Goal: Use online tool/utility: Utilize a website feature to perform a specific function

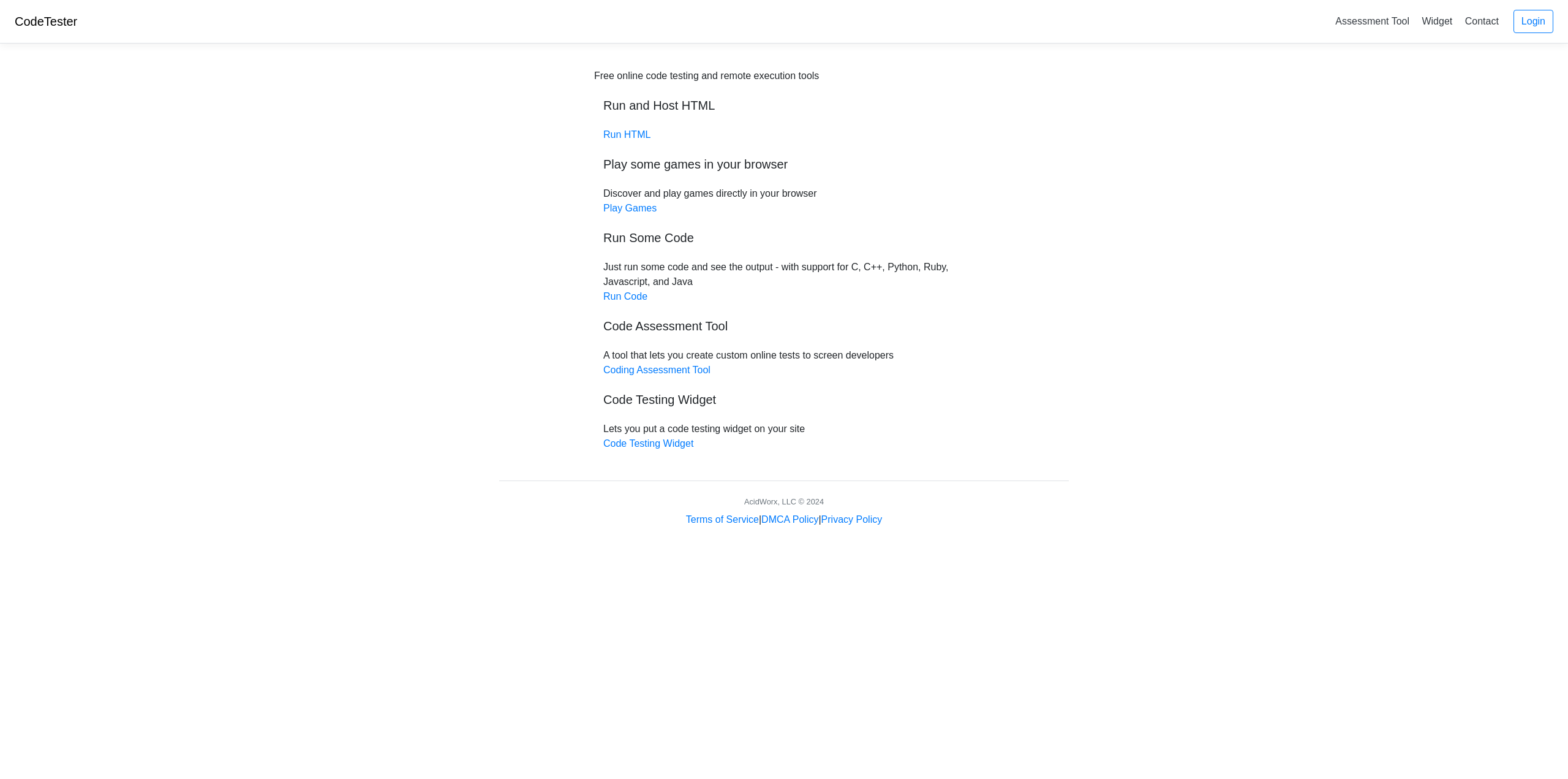
click at [671, 326] on h5 "Code Assessment Tool" at bounding box center [784, 326] width 361 height 15
click at [627, 292] on link "Run Code" at bounding box center [626, 297] width 44 height 10
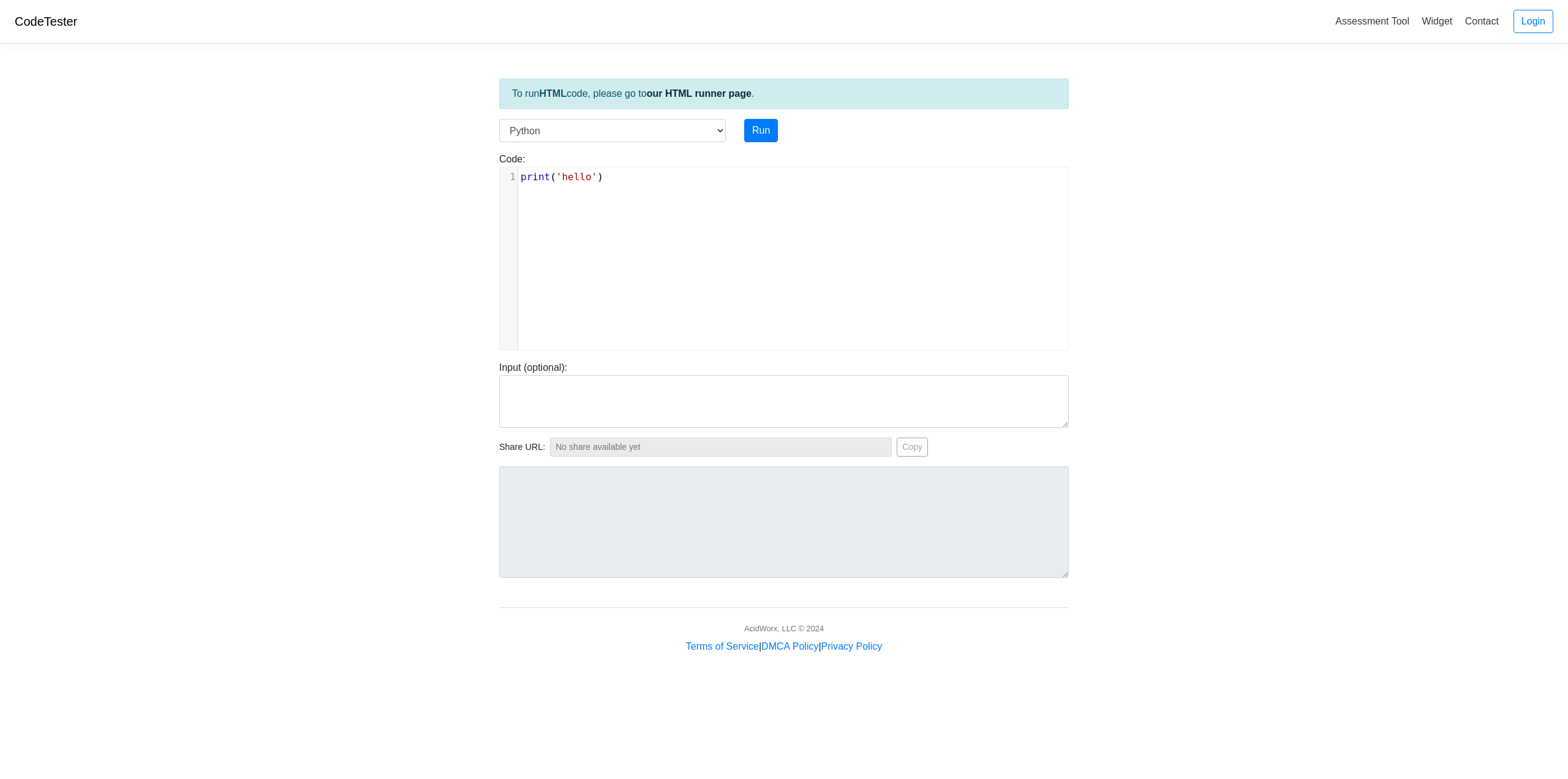
scroll to position [5, 0]
type textarea "print('hello')"
drag, startPoint x: 620, startPoint y: 175, endPoint x: 463, endPoint y: 176, distance: 157.0
click at [463, 176] on body "CodeTester Assessment Tool Widget Contact Login To run HTML code, please go to …" at bounding box center [784, 327] width 1568 height 654
click at [754, 134] on button "Run" at bounding box center [761, 130] width 34 height 23
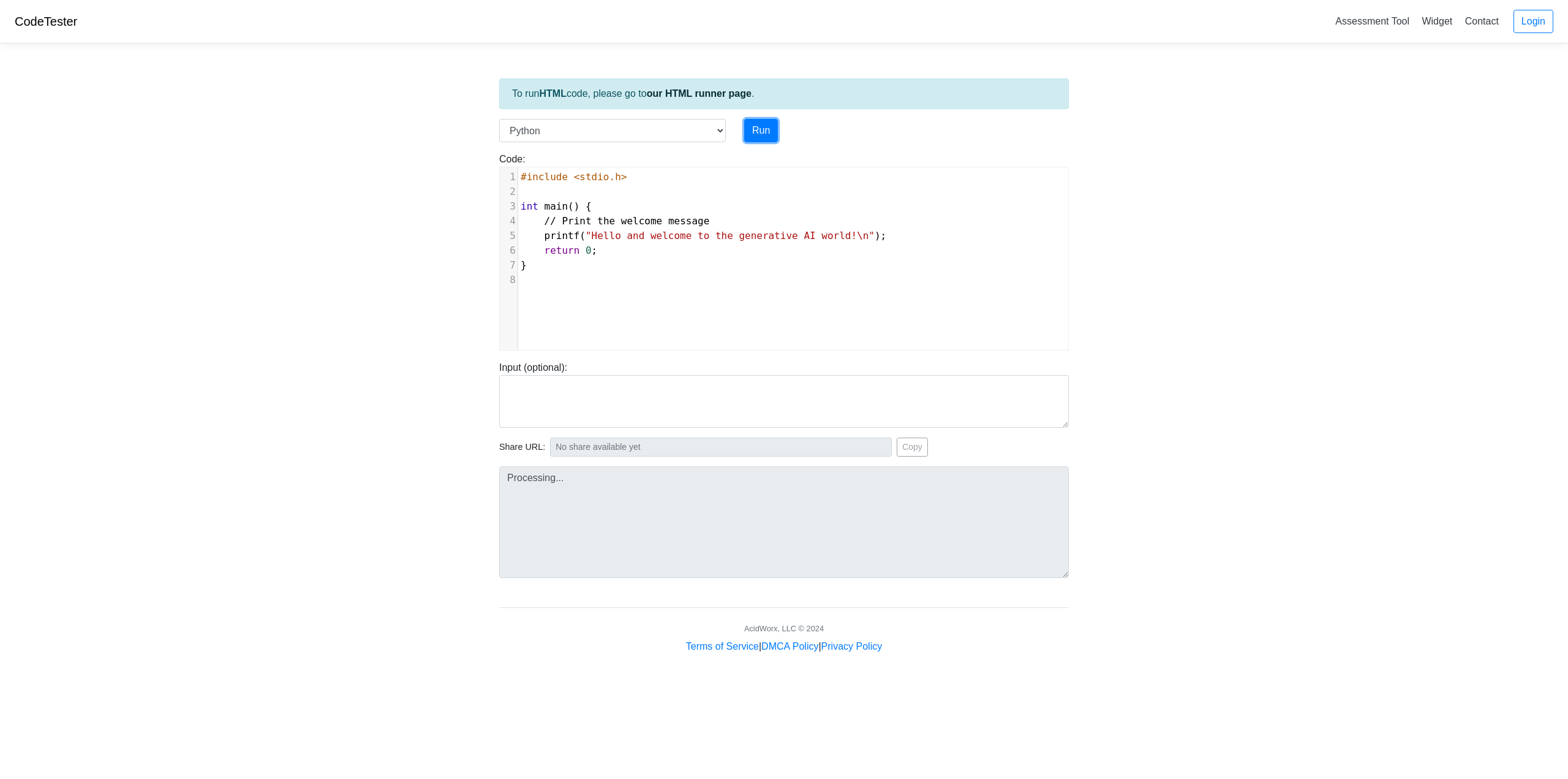
type input "[URL][DOMAIN_NAME]"
type textarea "Submission status: Runtime Error (NZEC) Stderr: File "script.py", line 3 int ma…"
click at [717, 129] on select "C C++ Go Java Javascript Python Ruby" at bounding box center [612, 130] width 227 height 23
select select "c"
click at [499, 119] on select "C C++ Go Java Javascript Python Ruby" at bounding box center [612, 130] width 227 height 23
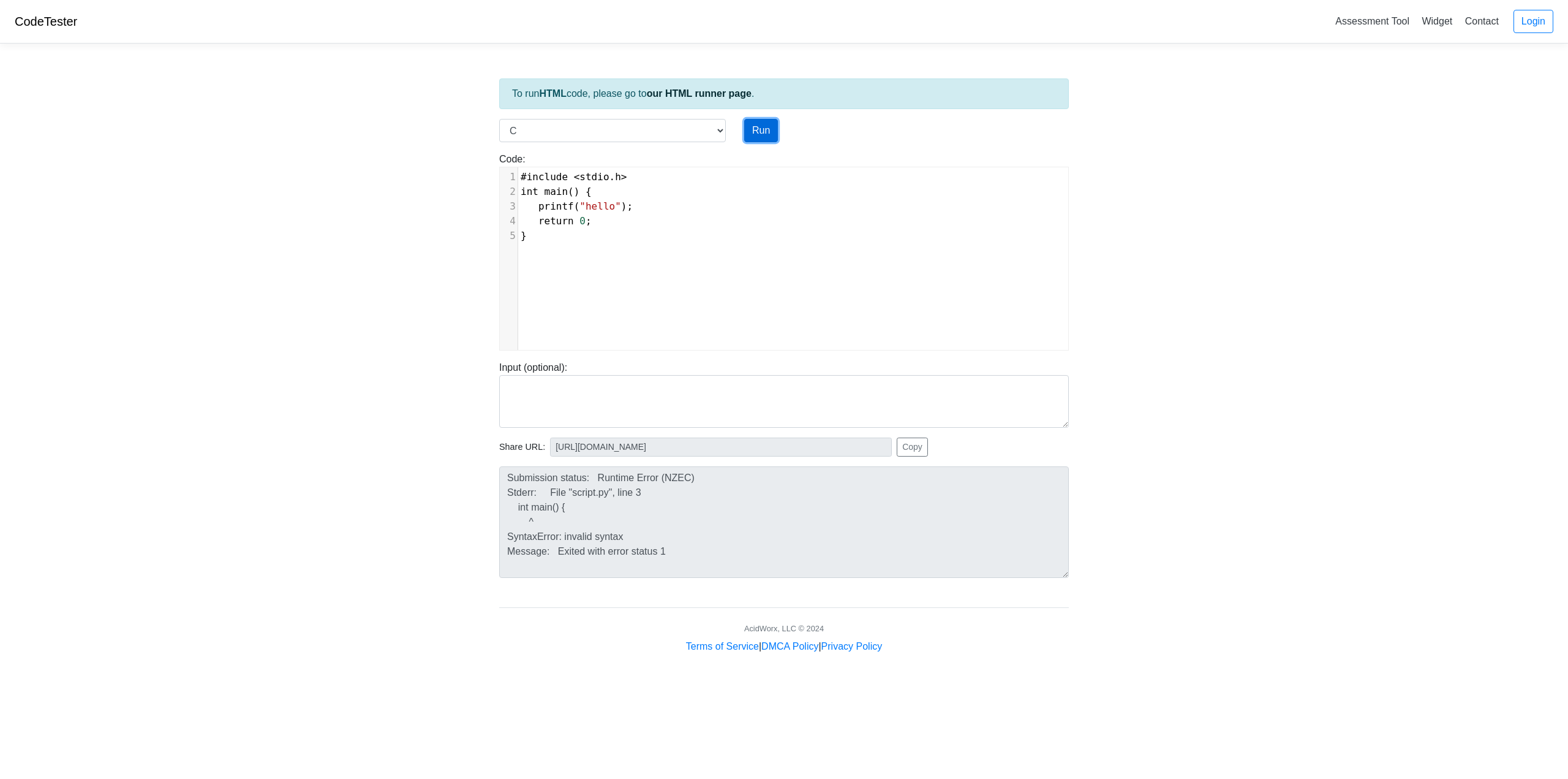
click at [761, 127] on button "Run" at bounding box center [761, 130] width 34 height 23
type input "[URL][DOMAIN_NAME]"
type textarea "Stdout: hello"
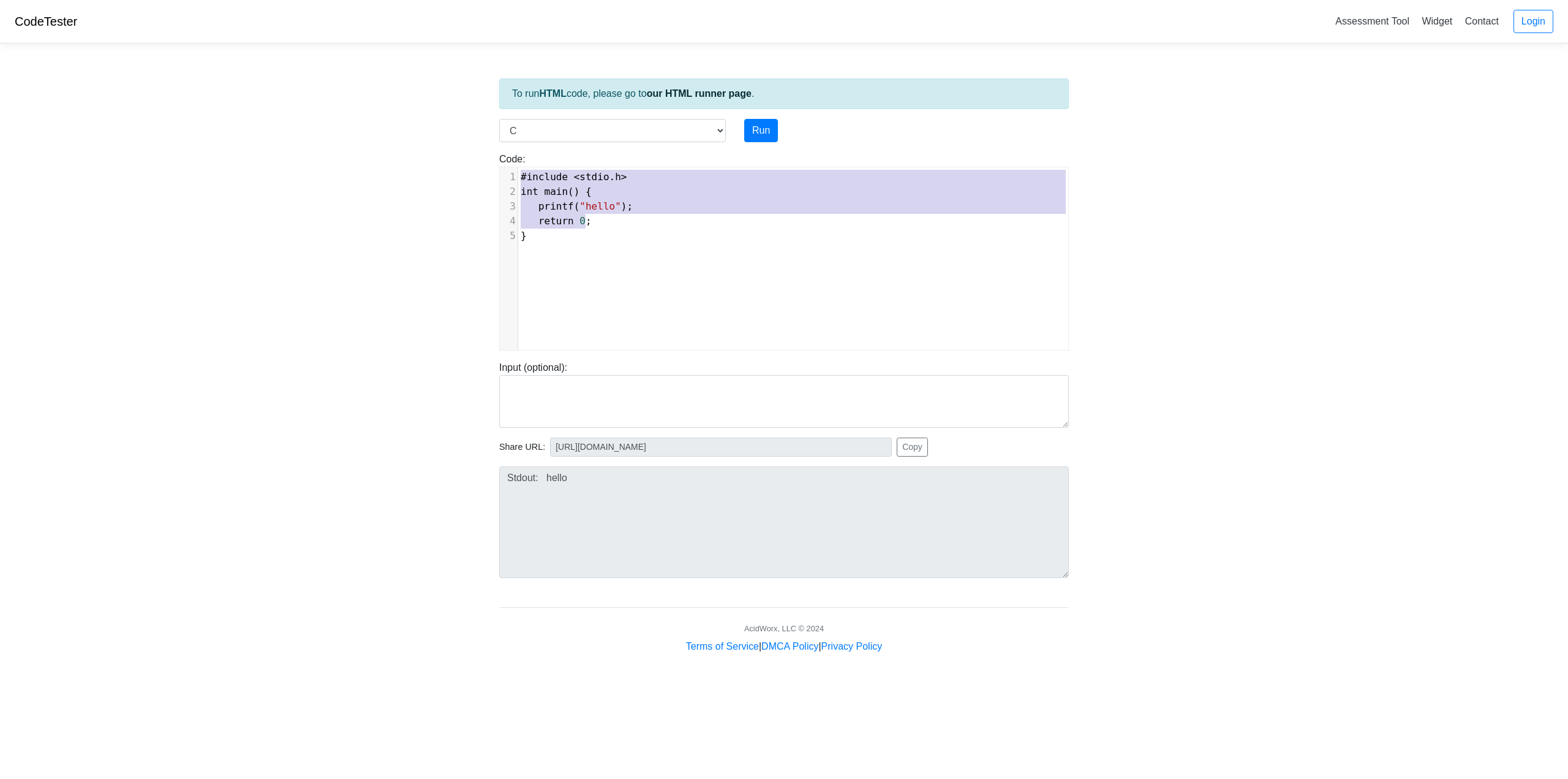
type textarea "#include <stdio.h> int main() { printf("hello"); return 0; }"
drag, startPoint x: 521, startPoint y: 175, endPoint x: 661, endPoint y: 262, distance: 164.8
click at [661, 262] on div "x 1 #include < stdio . h > 2 int main () { 3 printf ( "hello" ); 4 return 0 ; 5…" at bounding box center [793, 268] width 587 height 201
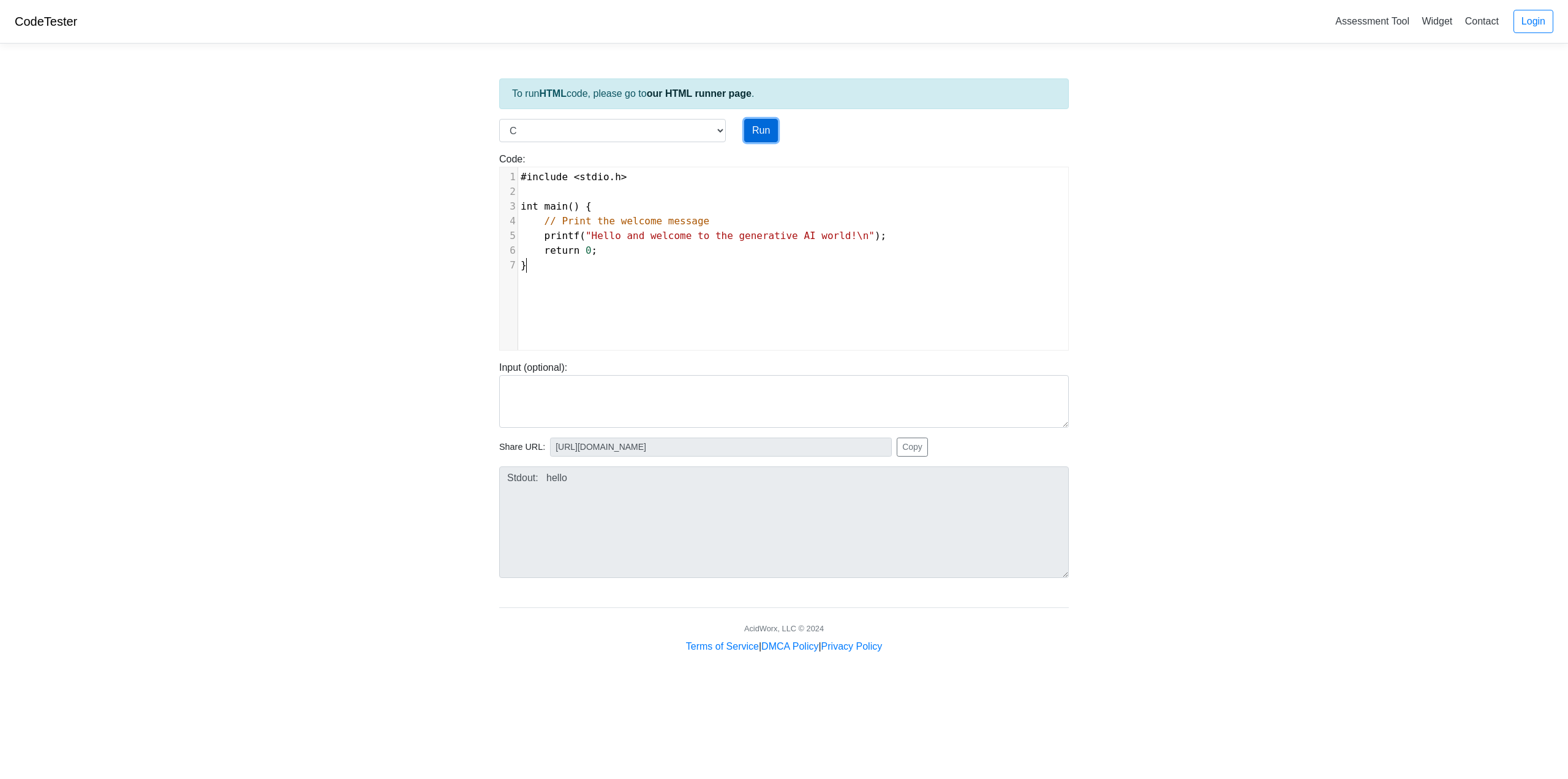
click at [766, 135] on button "Run" at bounding box center [761, 130] width 34 height 23
type input "[URL][DOMAIN_NAME]"
type textarea "Stdout: Hello and welcome to the generative AI world!"
click at [612, 127] on select "C C++ Go Java Javascript Python Ruby" at bounding box center [612, 130] width 227 height 23
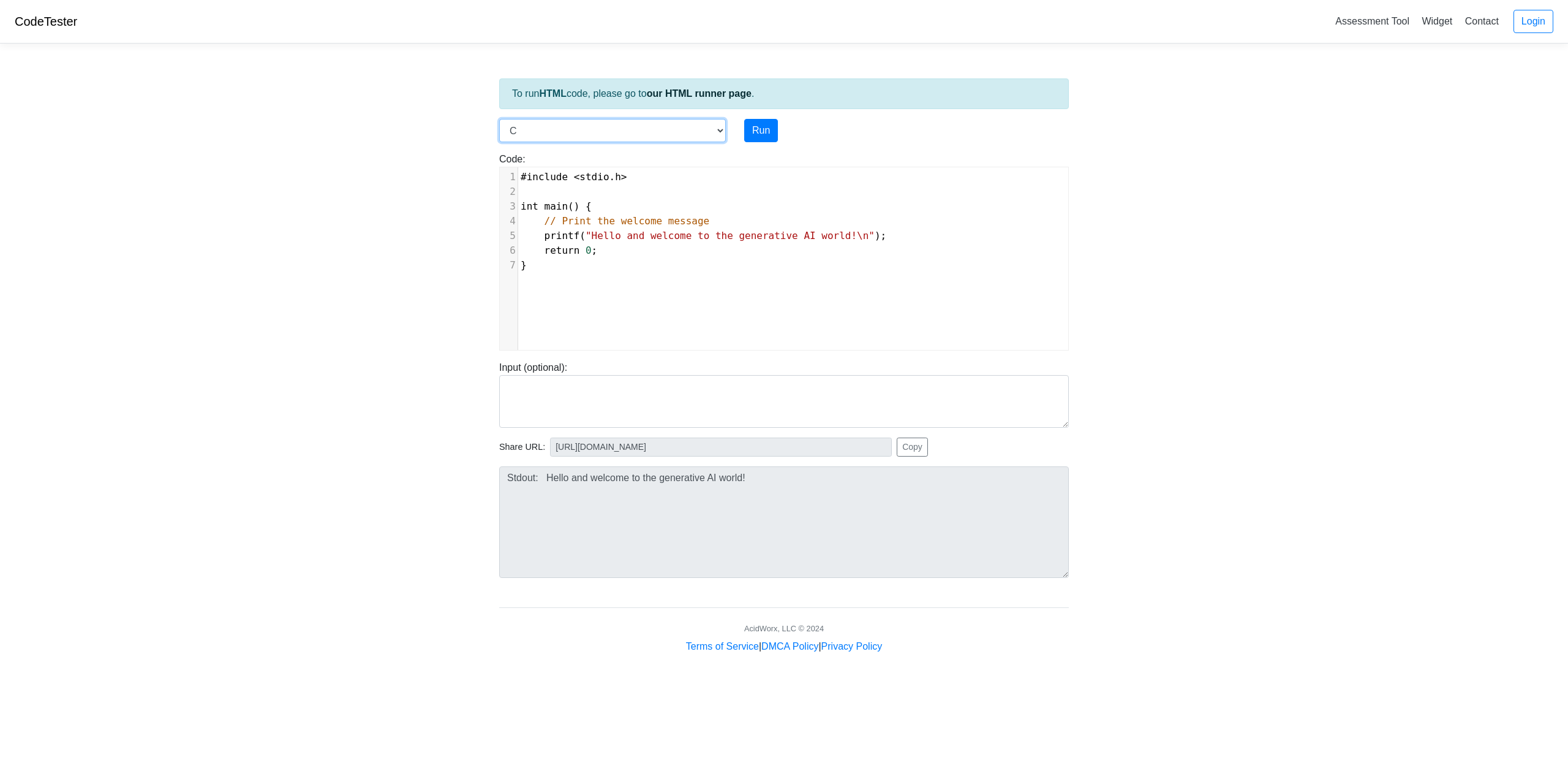
select select "javascript"
click at [499, 119] on select "C C++ Go Java Javascript Python Ruby" at bounding box center [612, 130] width 227 height 23
type textarea "console.log("hello")"
drag, startPoint x: 651, startPoint y: 179, endPoint x: 461, endPoint y: 180, distance: 190.0
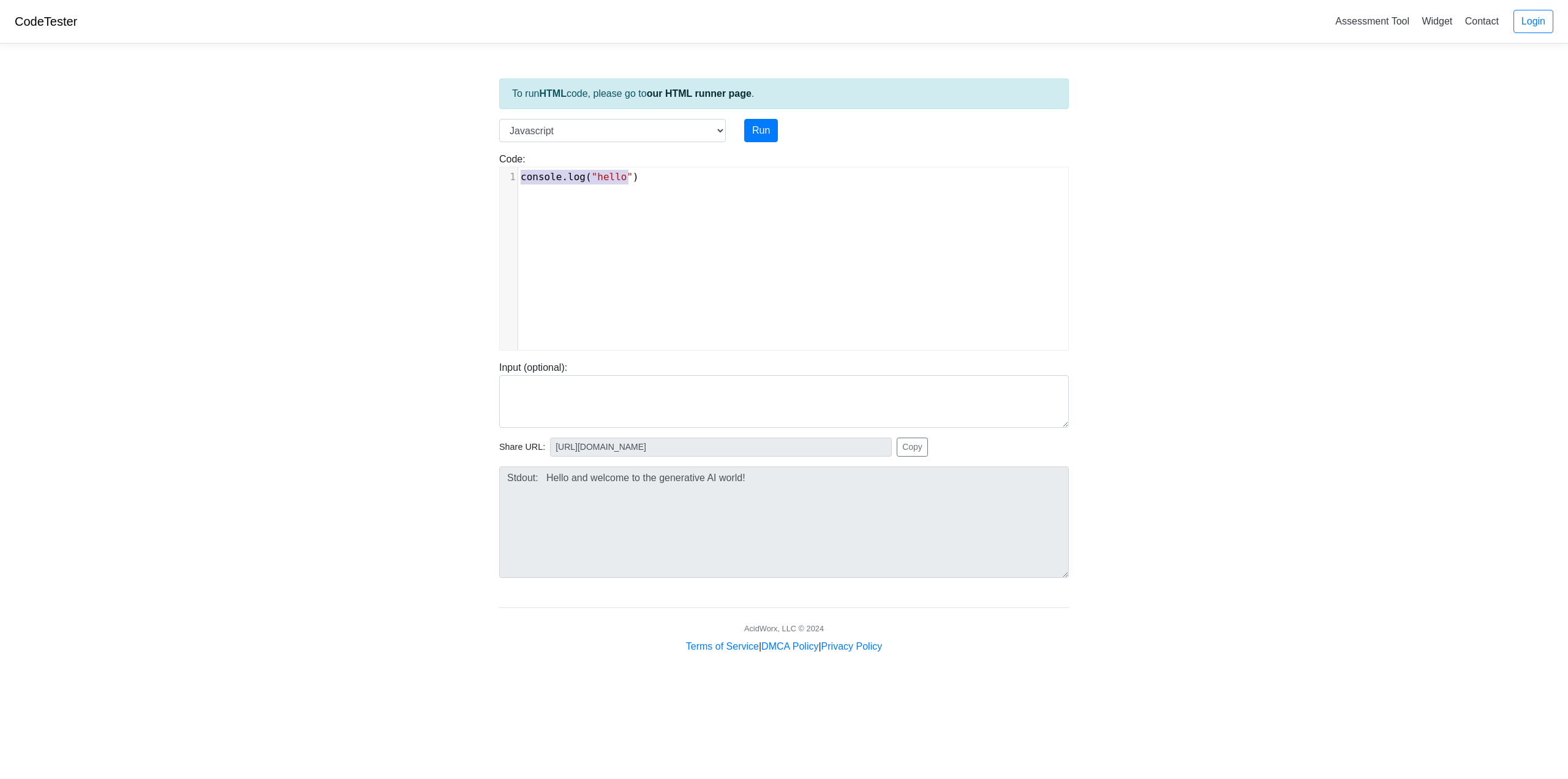
click at [461, 180] on body "CodeTester Assessment Tool Widget Contact Login To run HTML code, please go to …" at bounding box center [784, 327] width 1568 height 654
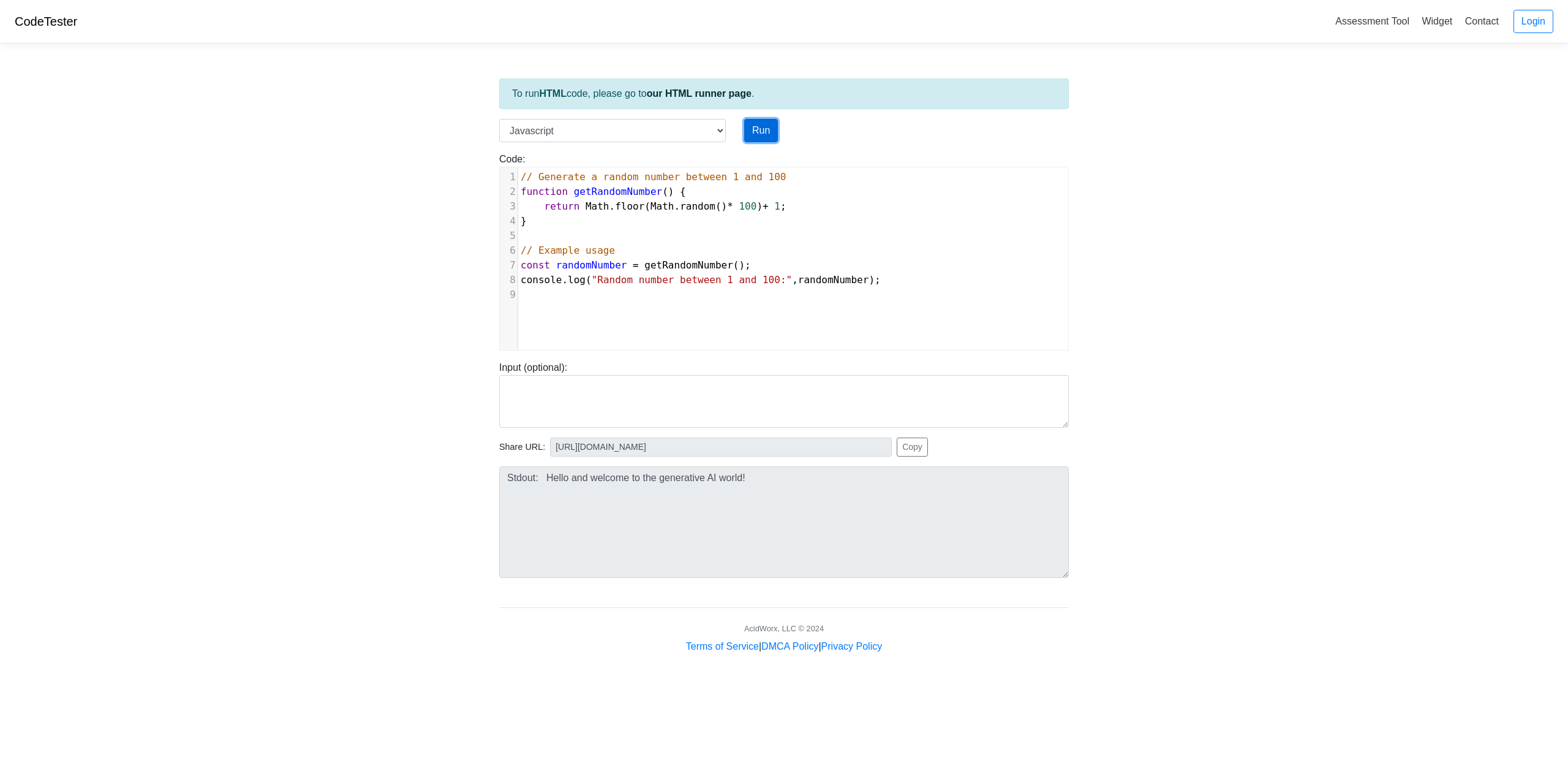
click at [759, 134] on button "Run" at bounding box center [761, 130] width 34 height 23
type input "[URL][DOMAIN_NAME]"
type textarea "Stdout: Random number between 1 and 100: 47"
click at [566, 394] on textarea at bounding box center [784, 401] width 570 height 53
click at [569, 299] on pre "​" at bounding box center [798, 295] width 559 height 15
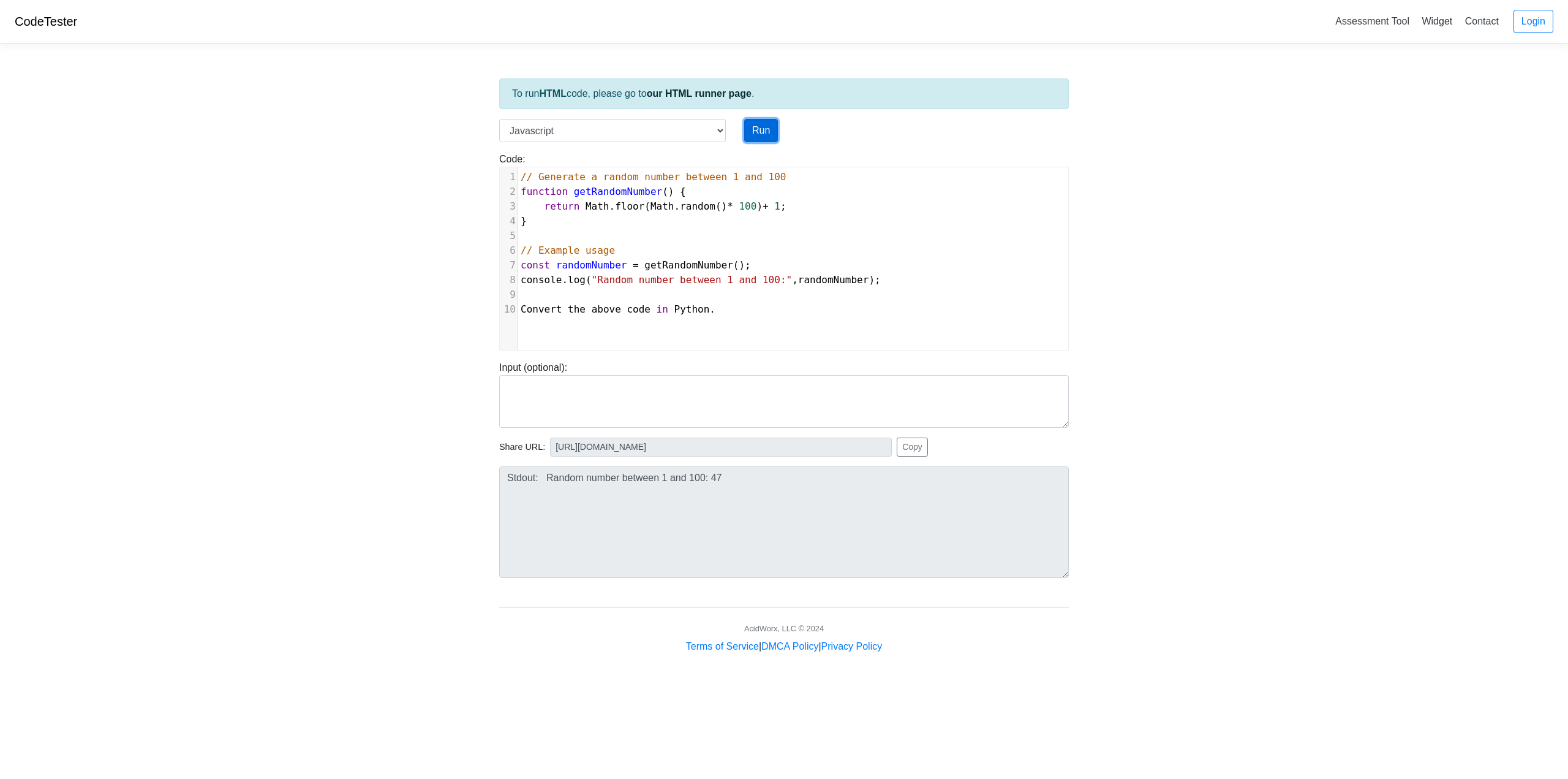
click at [751, 132] on button "Run" at bounding box center [761, 130] width 34 height 23
type input "[URL][DOMAIN_NAME]"
type textarea "Submission status: Runtime Error (NZEC) Stderr: /box/script.js:10 Convert the a…"
type textarea "hon."
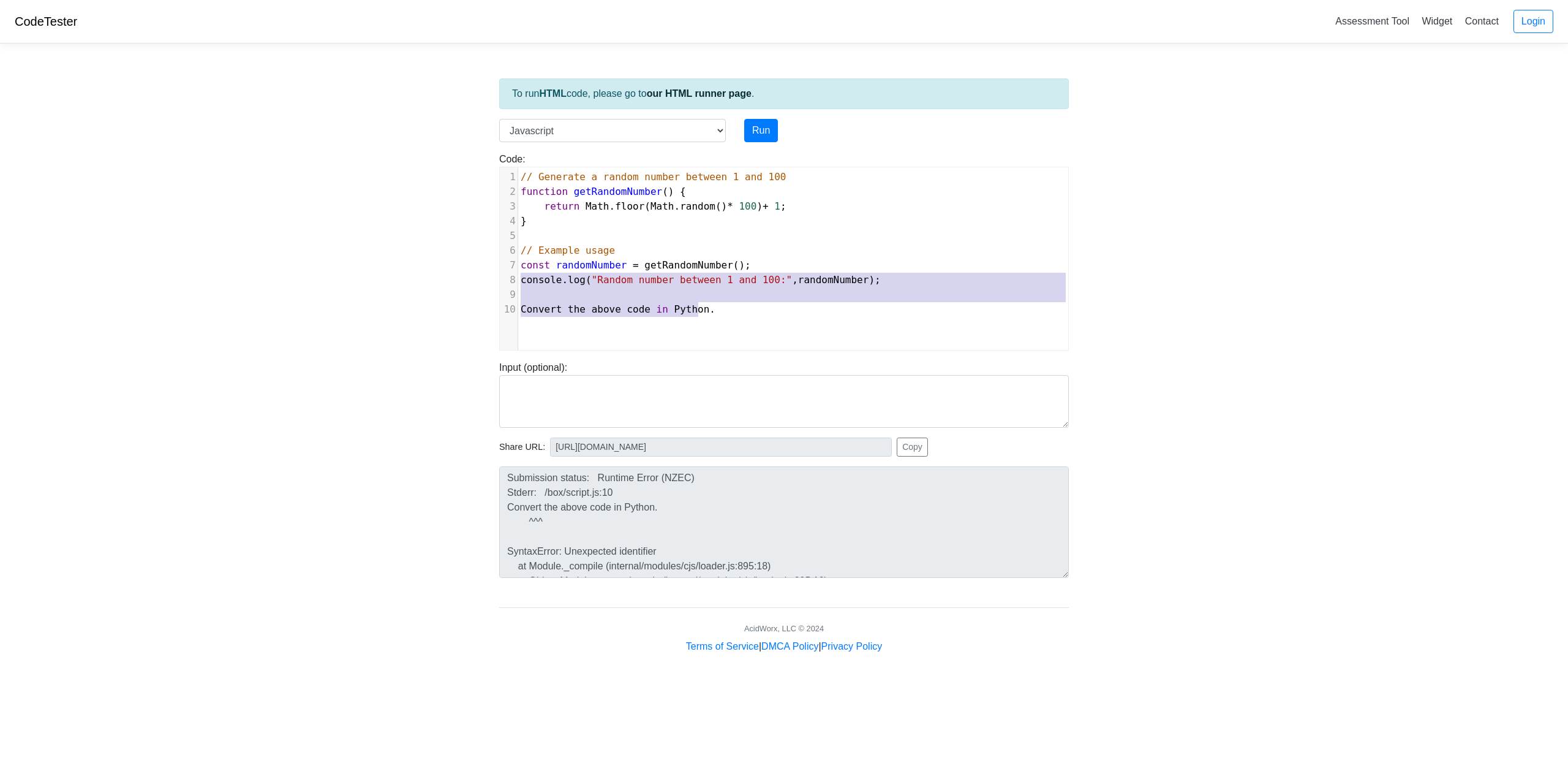
type textarea "Convert the above code in Python."
drag, startPoint x: 701, startPoint y: 308, endPoint x: 486, endPoint y: 299, distance: 215.2
click at [486, 299] on body "CodeTester Assessment Tool Widget Contact Login To run HTML code, please go to …" at bounding box center [784, 327] width 1568 height 654
click at [484, 299] on body "CodeTester Assessment Tool Widget Contact Login To run HTML code, please go to …" at bounding box center [784, 327] width 1568 height 654
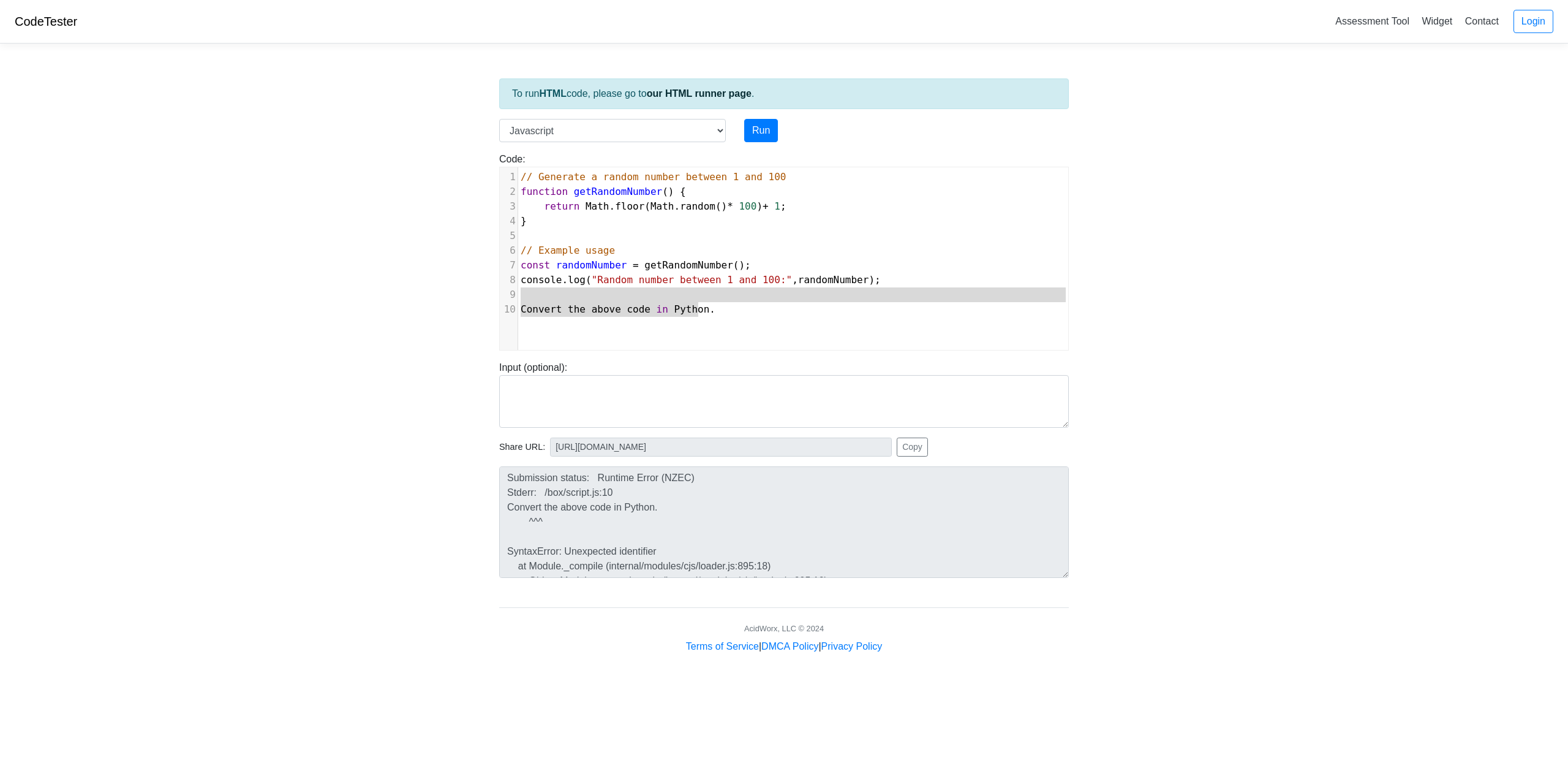
click at [751, 316] on pre "Convert the above code in Python ." at bounding box center [798, 310] width 559 height 15
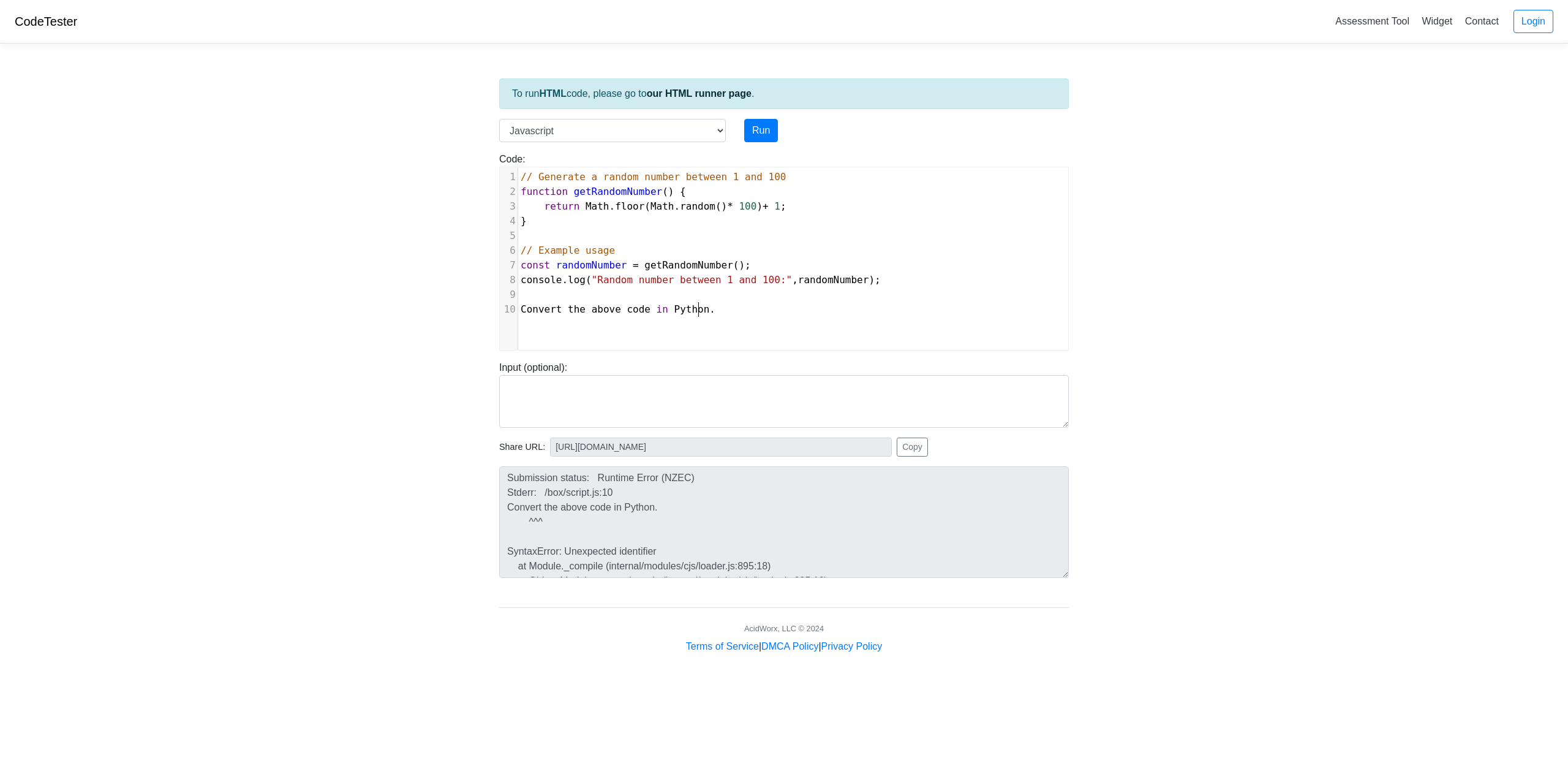
type textarea "Convert the above code in Python."
click at [574, 127] on select "C C++ Go Java Javascript Python Ruby" at bounding box center [612, 130] width 227 height 23
select select "python"
click at [499, 119] on select "C C++ Go Java Javascript Python Ruby" at bounding box center [612, 130] width 227 height 23
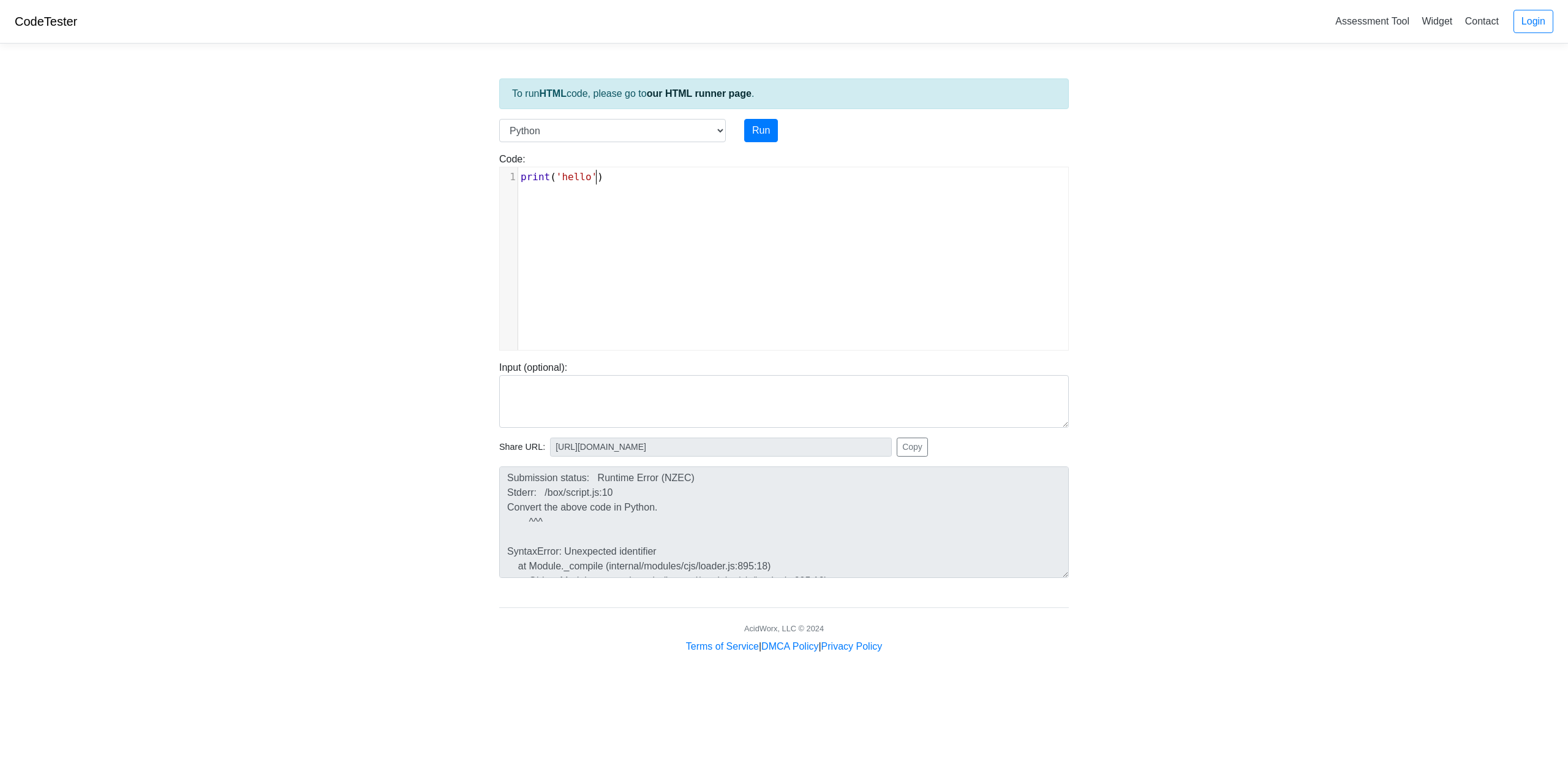
type textarea "print('hello')"
drag, startPoint x: 653, startPoint y: 184, endPoint x: 366, endPoint y: 176, distance: 287.1
click at [366, 176] on body "CodeTester Assessment Tool Widget Contact Login To run HTML code, please go to …" at bounding box center [784, 327] width 1568 height 654
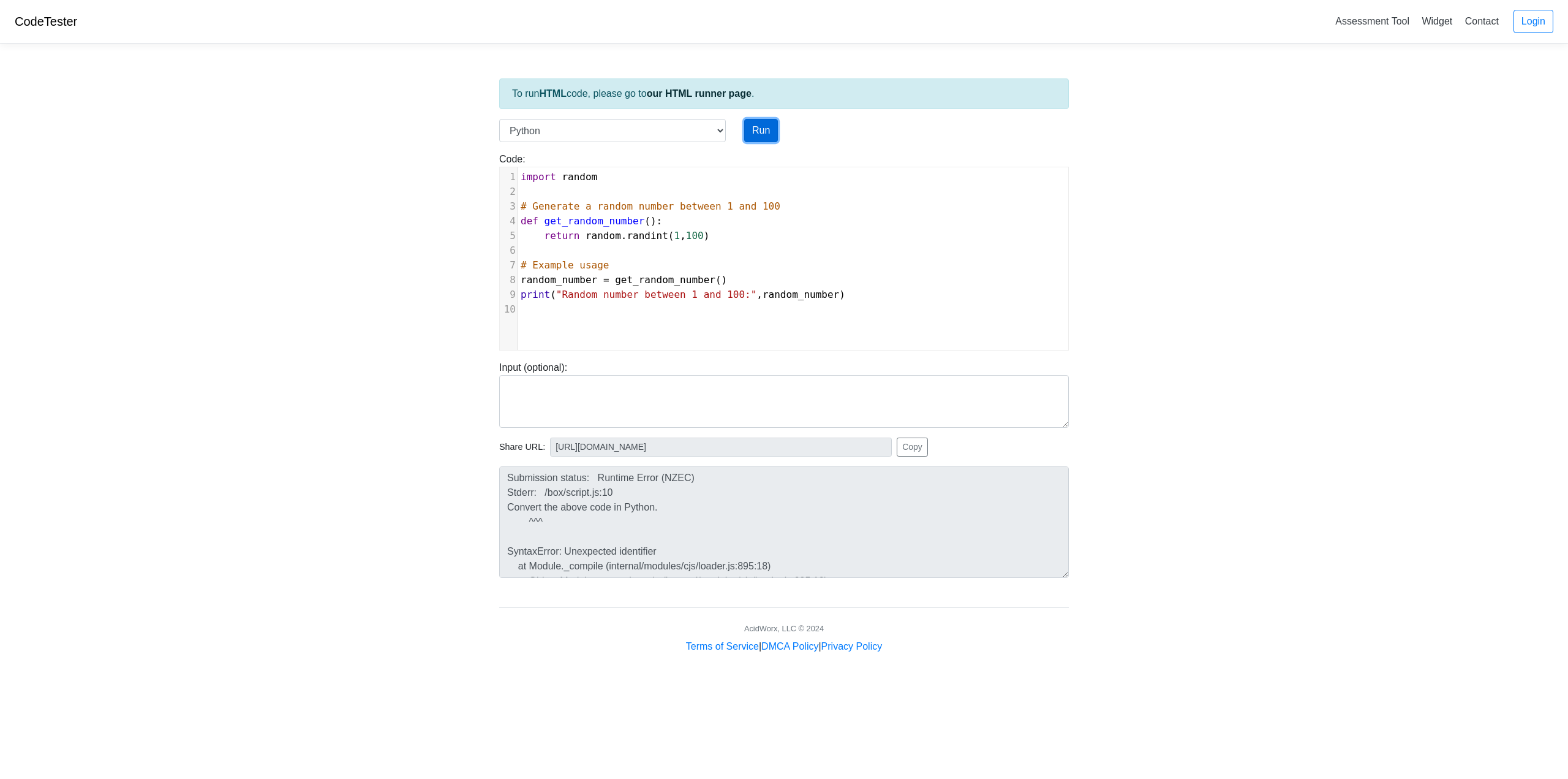
click at [767, 128] on button "Run" at bounding box center [761, 130] width 34 height 23
type input "[URL][DOMAIN_NAME]"
type textarea "Stdout: Random number between 1 and 100: 92"
